Goal: Information Seeking & Learning: Learn about a topic

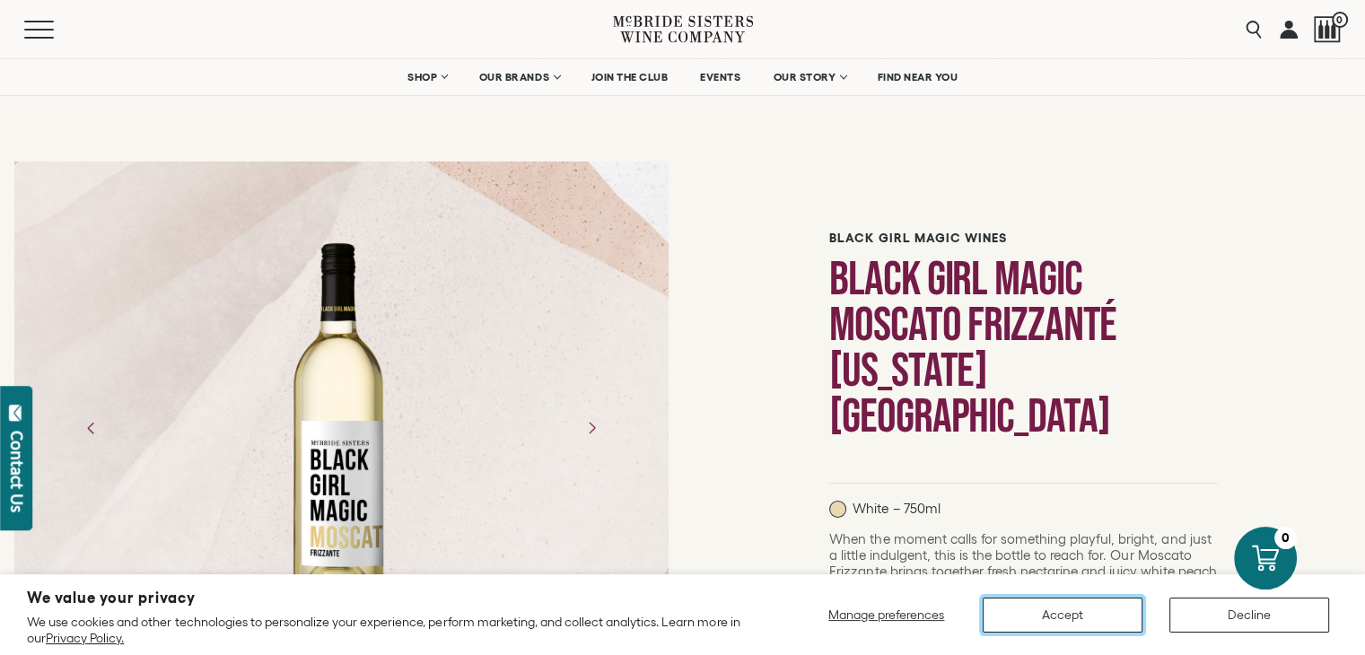
click at [1017, 613] on button "Accept" at bounding box center [1063, 615] width 160 height 35
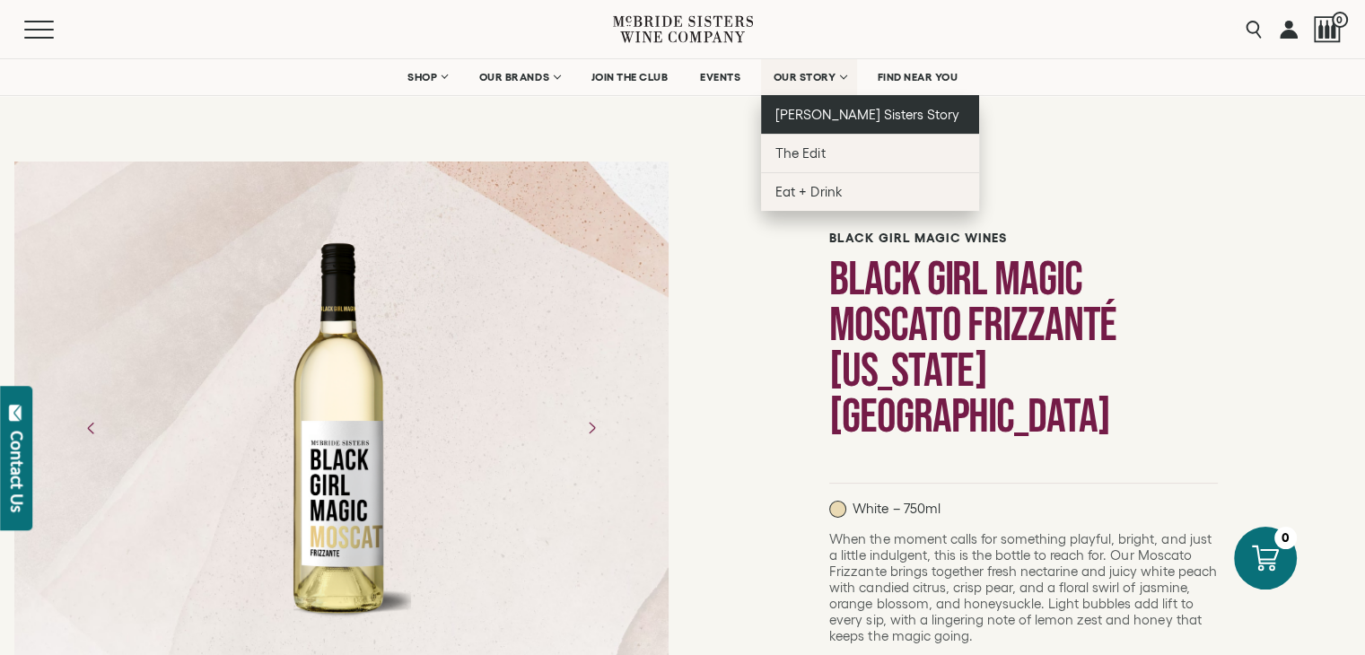
click at [825, 112] on span "[PERSON_NAME] Sisters Story" at bounding box center [867, 114] width 184 height 15
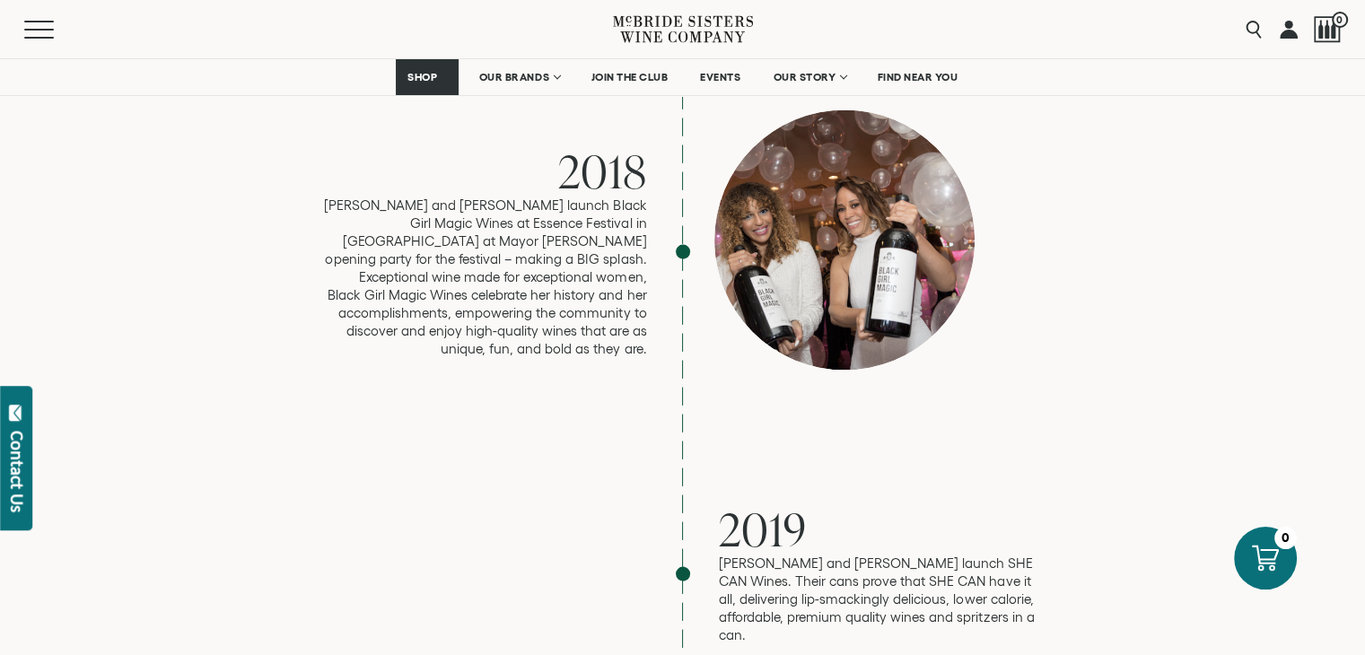
scroll to position [3437, 0]
